Goal: Navigation & Orientation: Find specific page/section

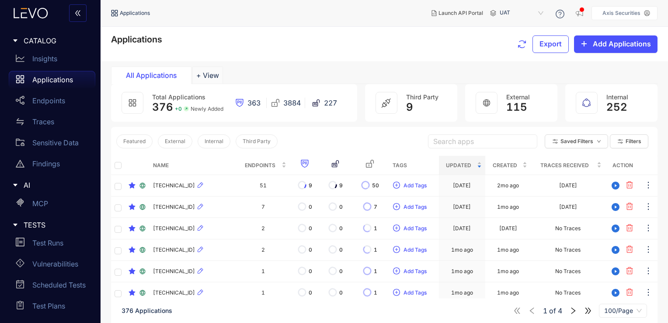
click at [55, 80] on p "Applications" at bounding box center [52, 80] width 41 height 8
click at [63, 58] on div "Insights" at bounding box center [52, 58] width 87 height 17
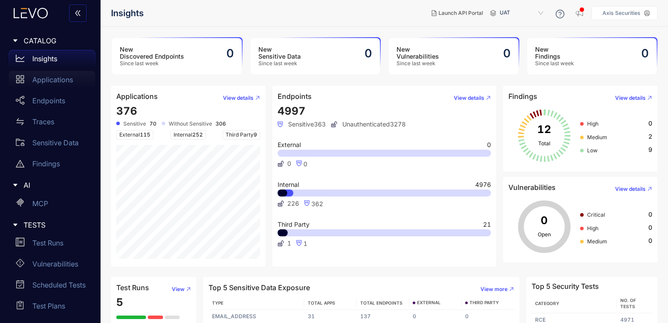
click at [45, 82] on p "Applications" at bounding box center [52, 80] width 41 height 8
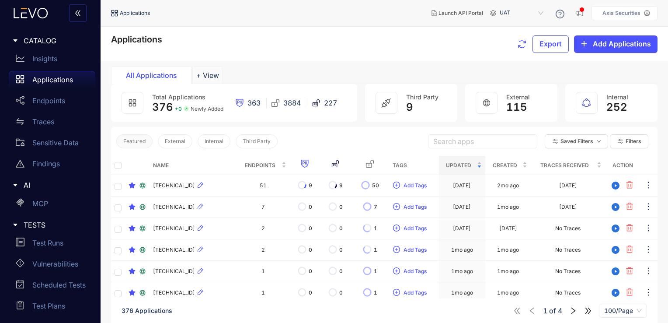
click at [131, 138] on span "Featured" at bounding box center [134, 141] width 22 height 6
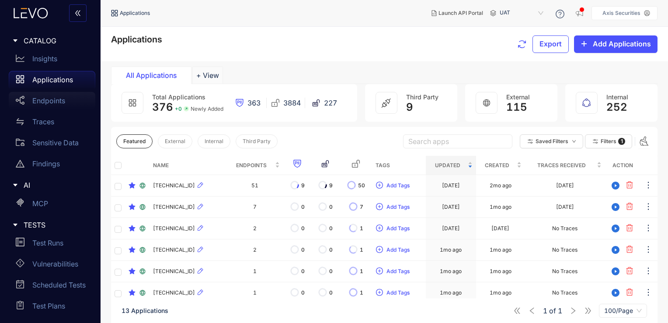
click at [63, 102] on p "Endpoints" at bounding box center [48, 101] width 33 height 8
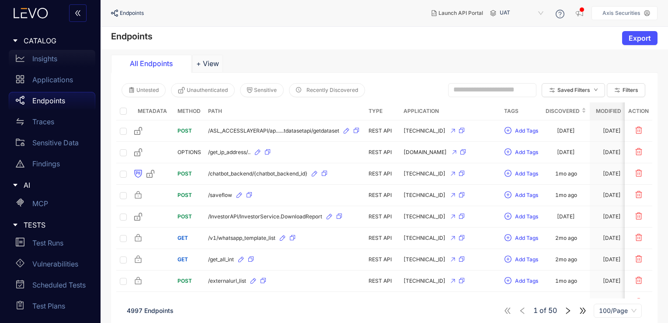
click at [60, 55] on div "Insights" at bounding box center [52, 58] width 87 height 17
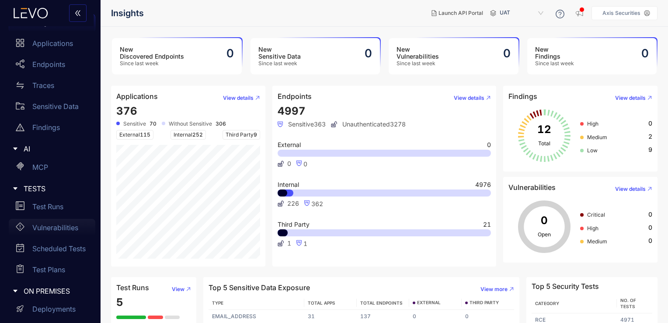
scroll to position [142, 0]
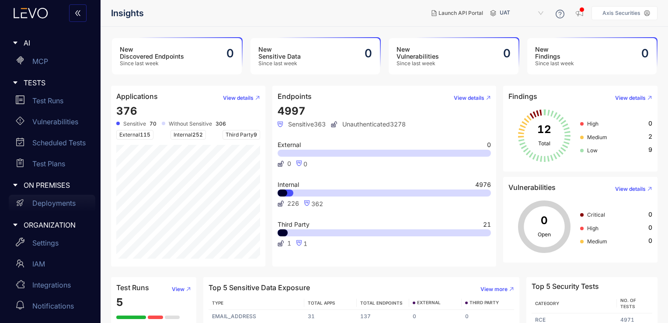
click at [52, 200] on p "Deployments" at bounding box center [53, 203] width 43 height 8
